Goal: Task Accomplishment & Management: Manage account settings

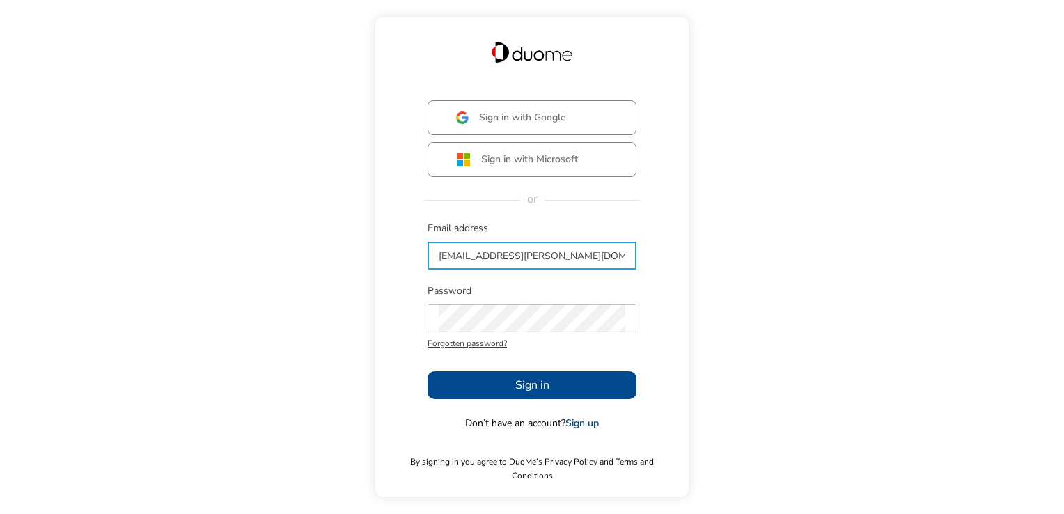
type input "[EMAIL_ADDRESS][PERSON_NAME][DOMAIN_NAME]"
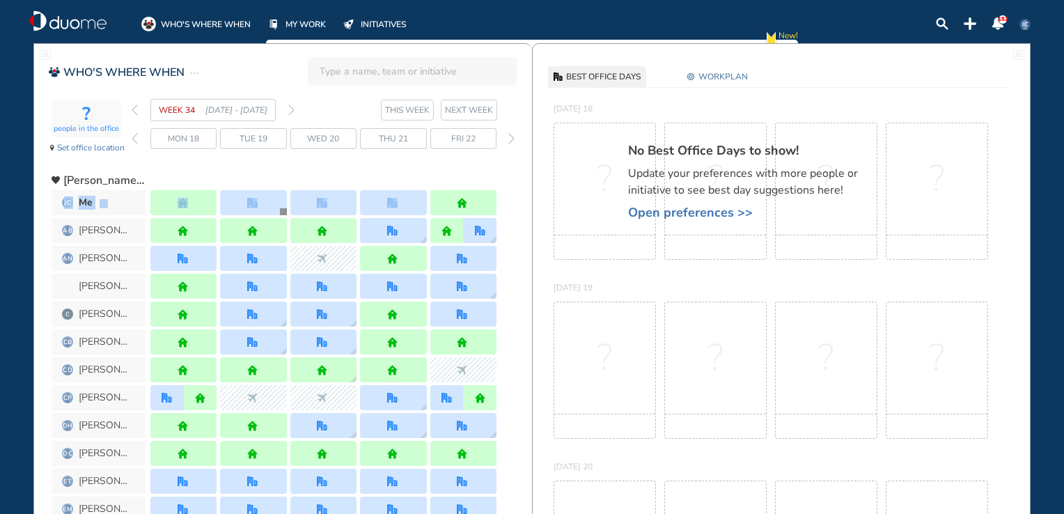
drag, startPoint x: 182, startPoint y: 180, endPoint x: 413, endPoint y: 193, distance: 230.8
click at [317, 155] on div "WEEK 34 [DATE] - [DATE] THIS WEEK [DATE] 18 Tue 19 Wed 20 Thu 21 Fri 22" at bounding box center [332, 130] width 400 height 63
click at [647, 200] on div "No Best Office Days to show! Update your preferences with more people or initia…" at bounding box center [748, 203] width 282 height 174
click at [643, 212] on span "Open preferences >>" at bounding box center [750, 212] width 244 height 14
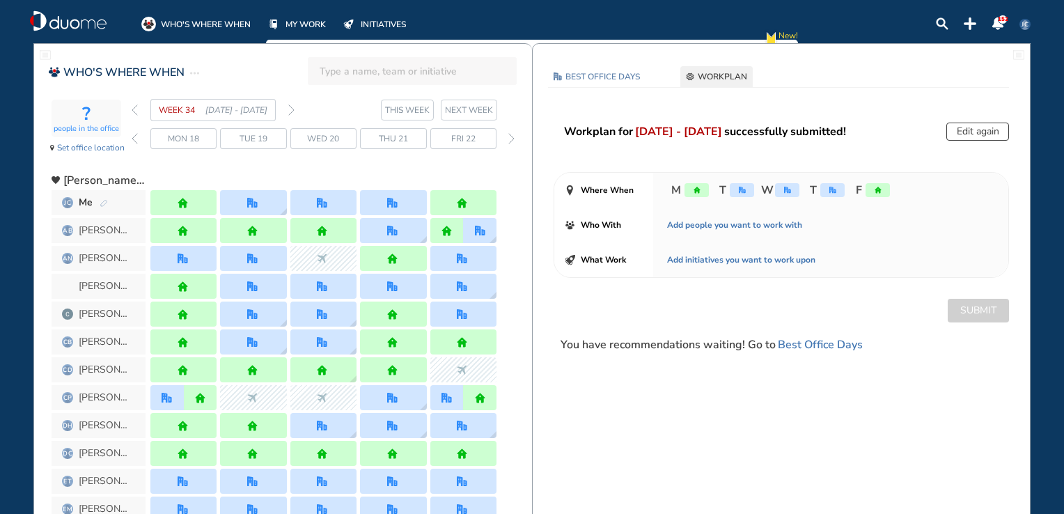
click at [292, 110] on img "forward week" at bounding box center [291, 109] width 6 height 11
